Goal: Information Seeking & Learning: Learn about a topic

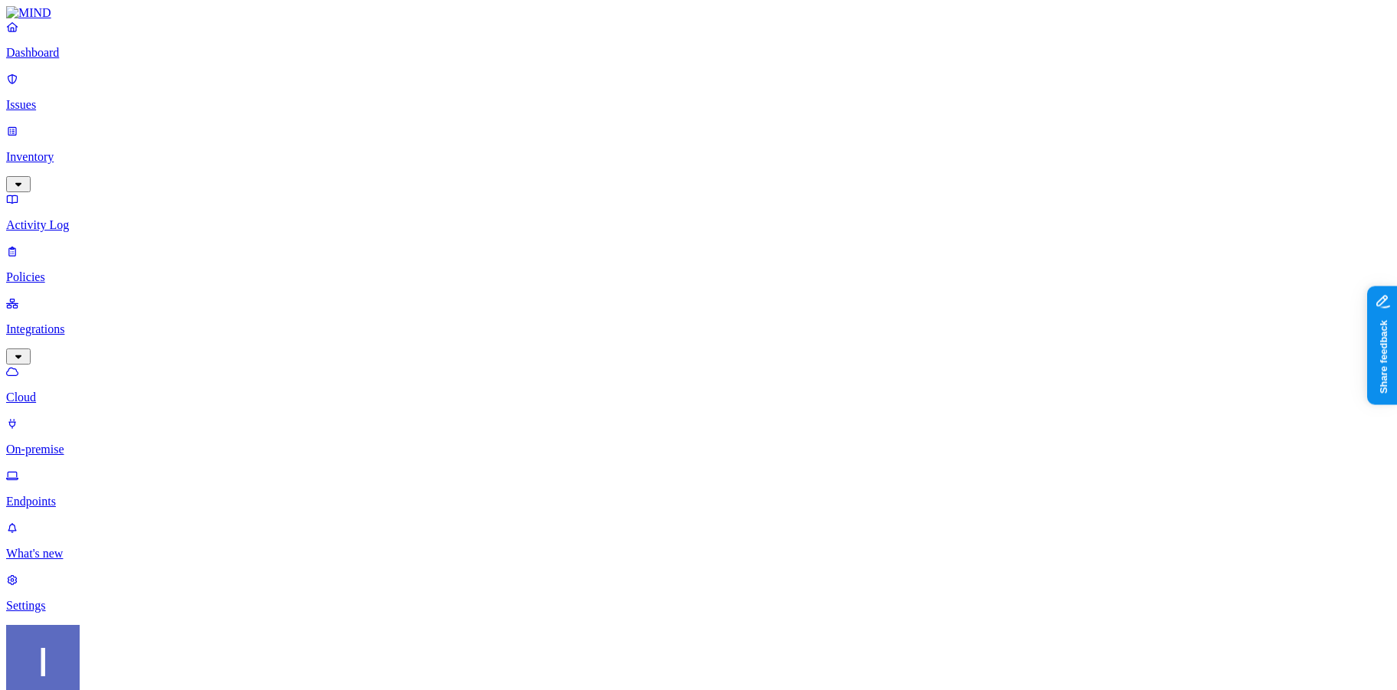
click at [121, 60] on p "Dashboard" at bounding box center [698, 53] width 1384 height 14
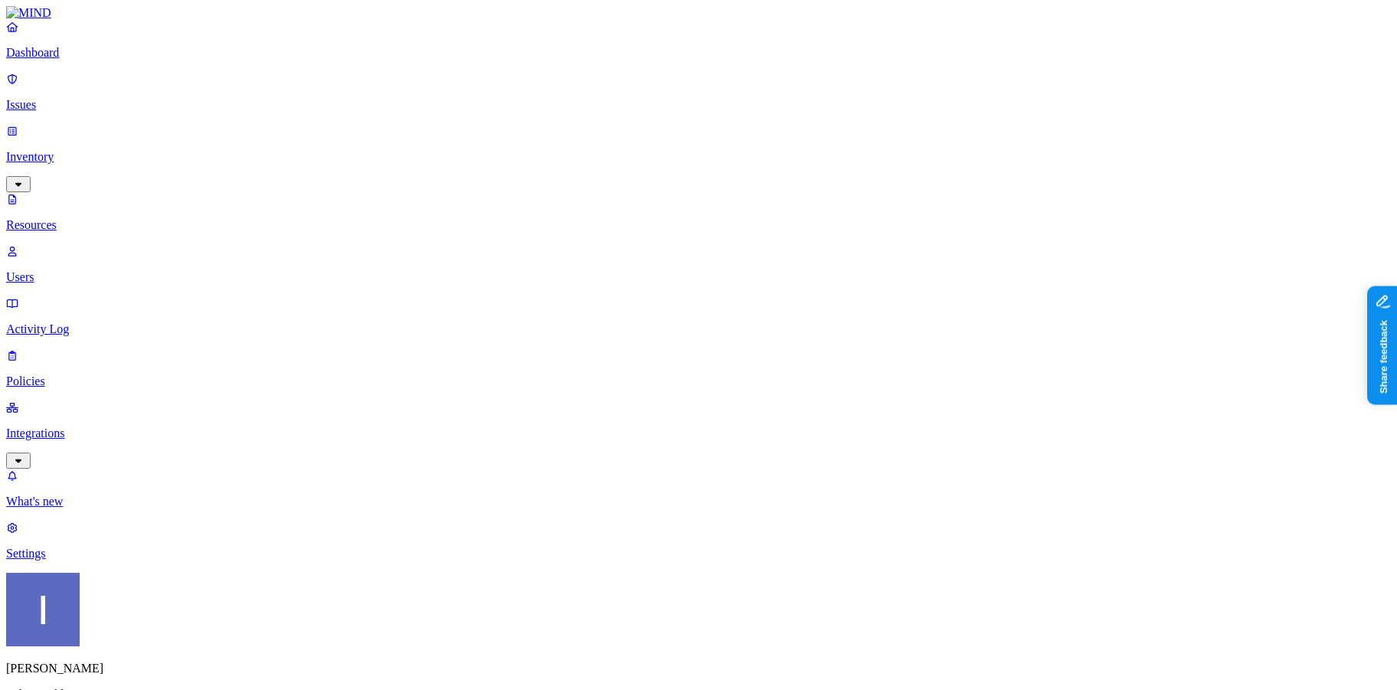
click at [98, 60] on p "Dashboard" at bounding box center [698, 53] width 1384 height 14
